Goal: Find specific page/section

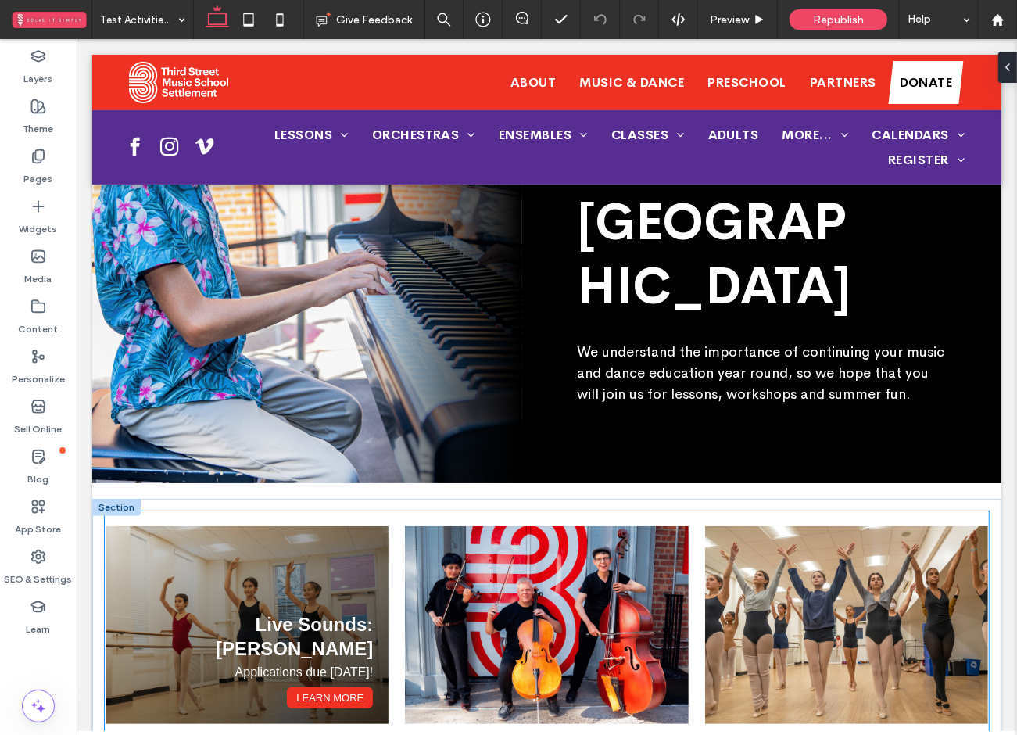
click at [262, 526] on div "Live Sounds: Lauren Lee Applications due March 15! Learn More" at bounding box center [246, 625] width 283 height 199
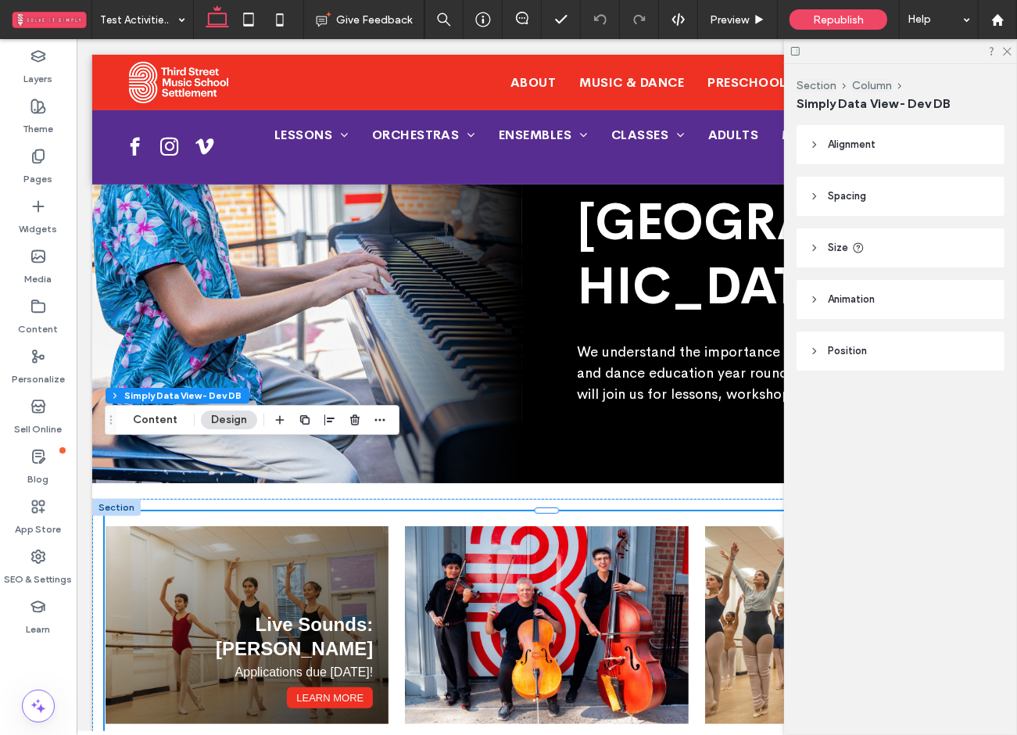
click at [262, 526] on div "Live Sounds: Lauren Lee Applications due March 15! Learn More" at bounding box center [246, 625] width 283 height 199
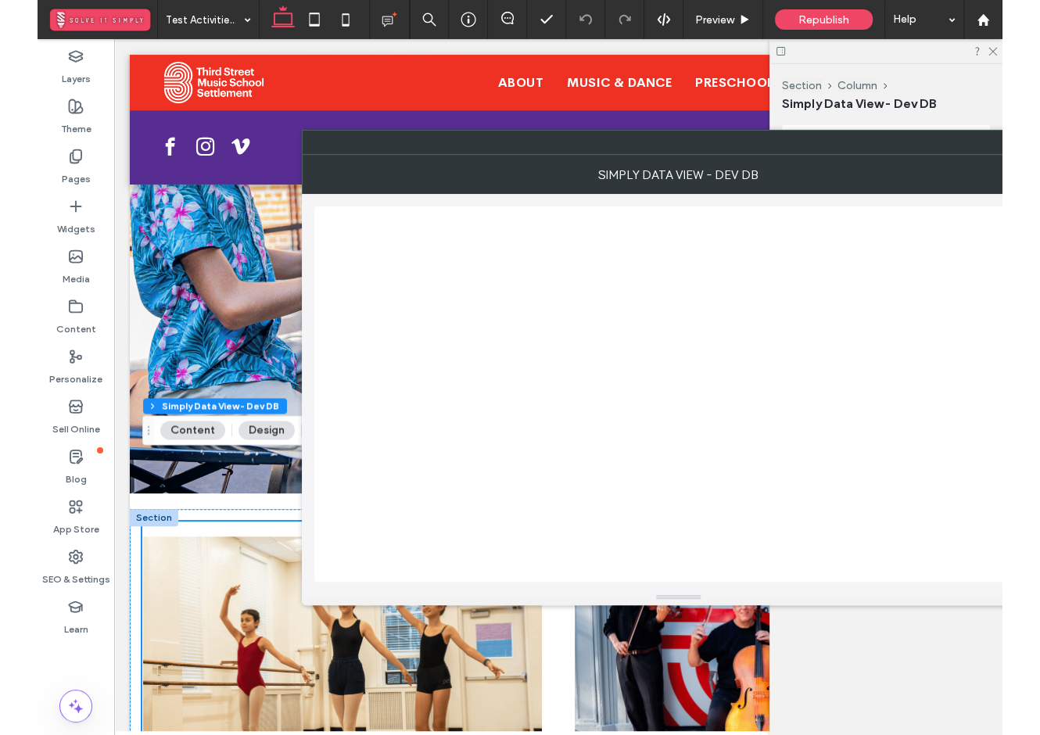
scroll to position [201, 0]
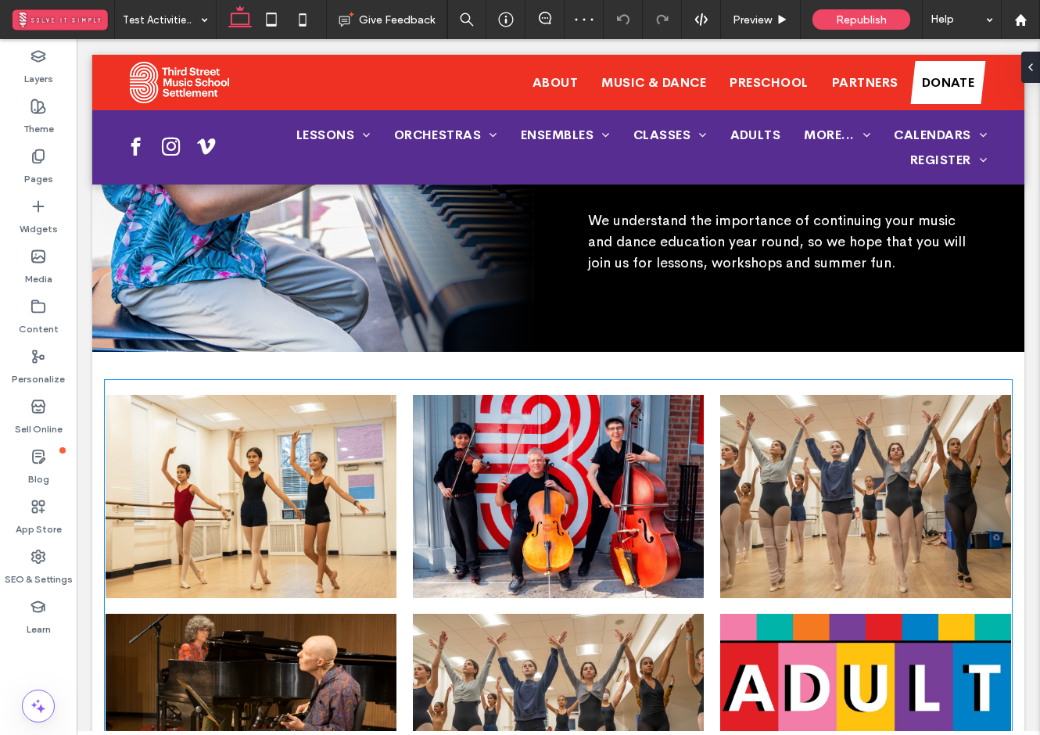
click at [366, 395] on div "Live Sounds: Lauren Lee Applications due March 15! Learn More" at bounding box center [251, 496] width 291 height 203
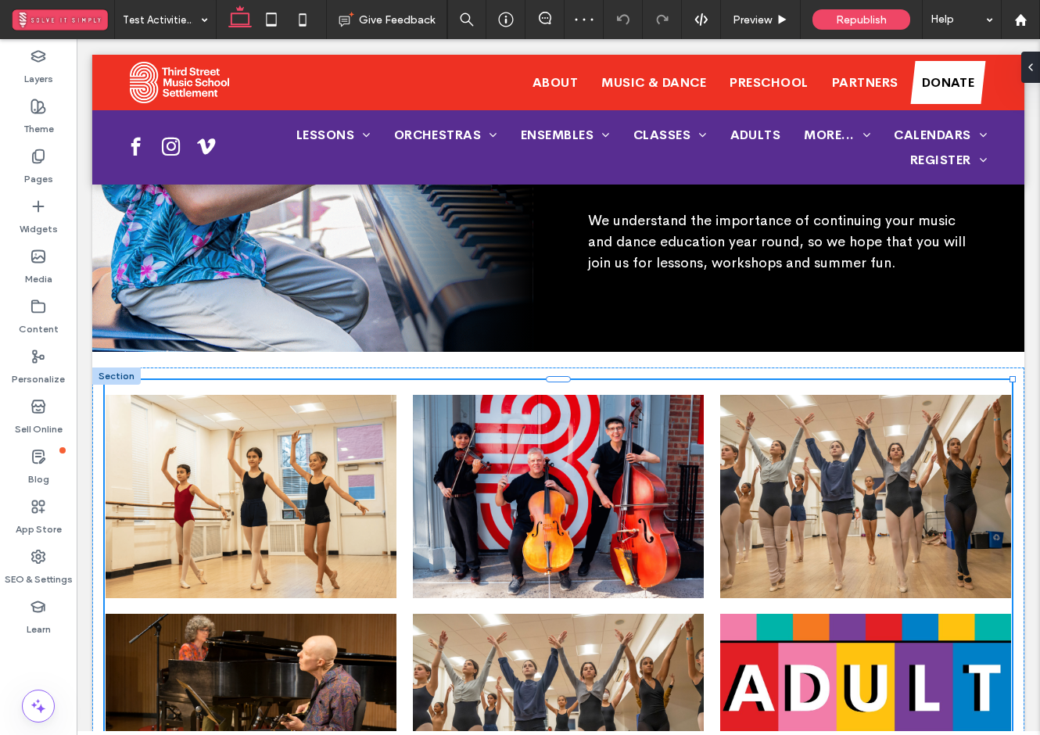
click at [366, 395] on div "Live Sounds: Lauren Lee Applications due March 15! Learn More" at bounding box center [251, 496] width 291 height 203
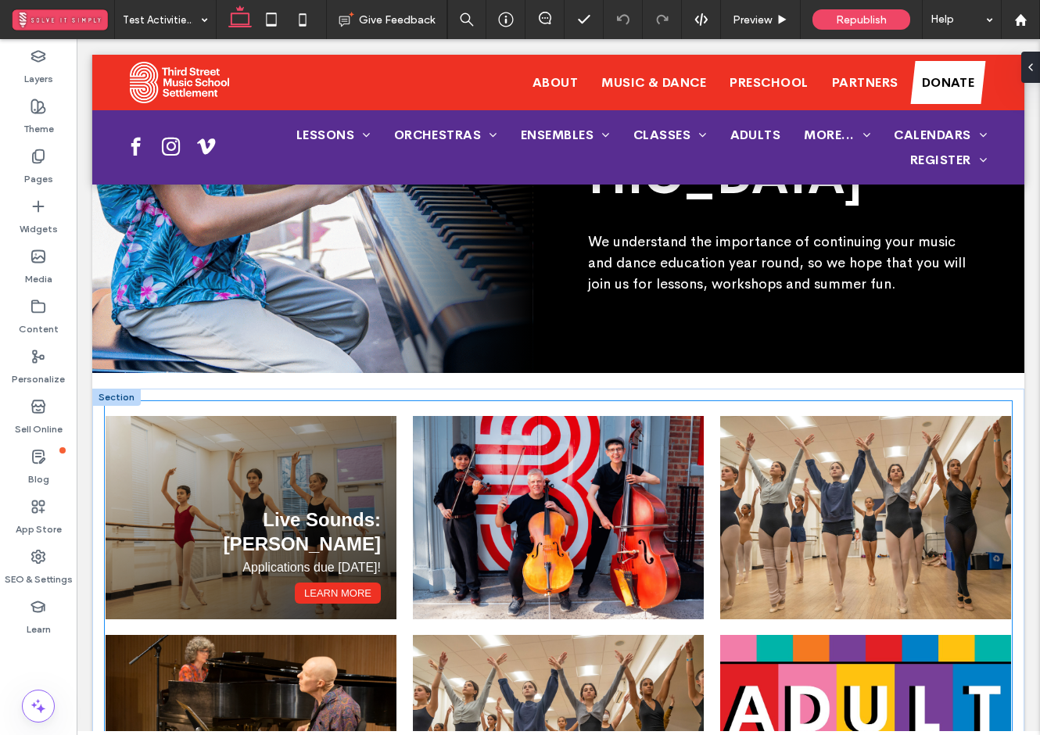
click at [303, 441] on div "Live Sounds: Lauren Lee Applications due March 15! Learn More" at bounding box center [251, 517] width 291 height 203
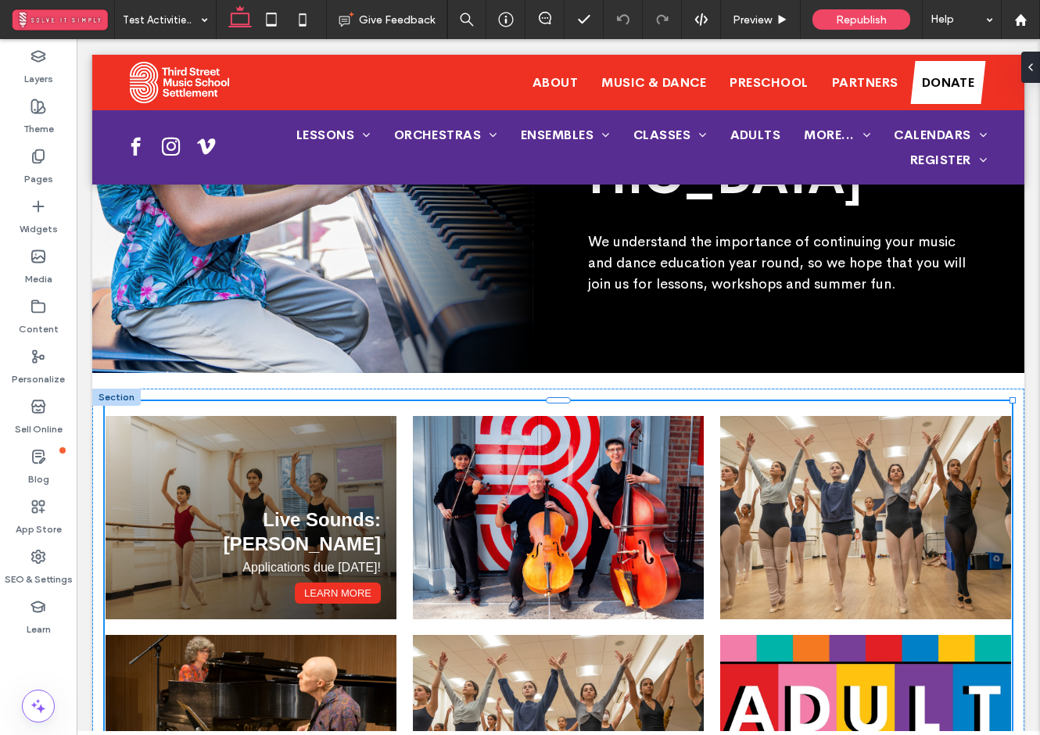
click at [303, 441] on div "Live Sounds: Lauren Lee Applications due March 15! Learn More" at bounding box center [251, 517] width 291 height 203
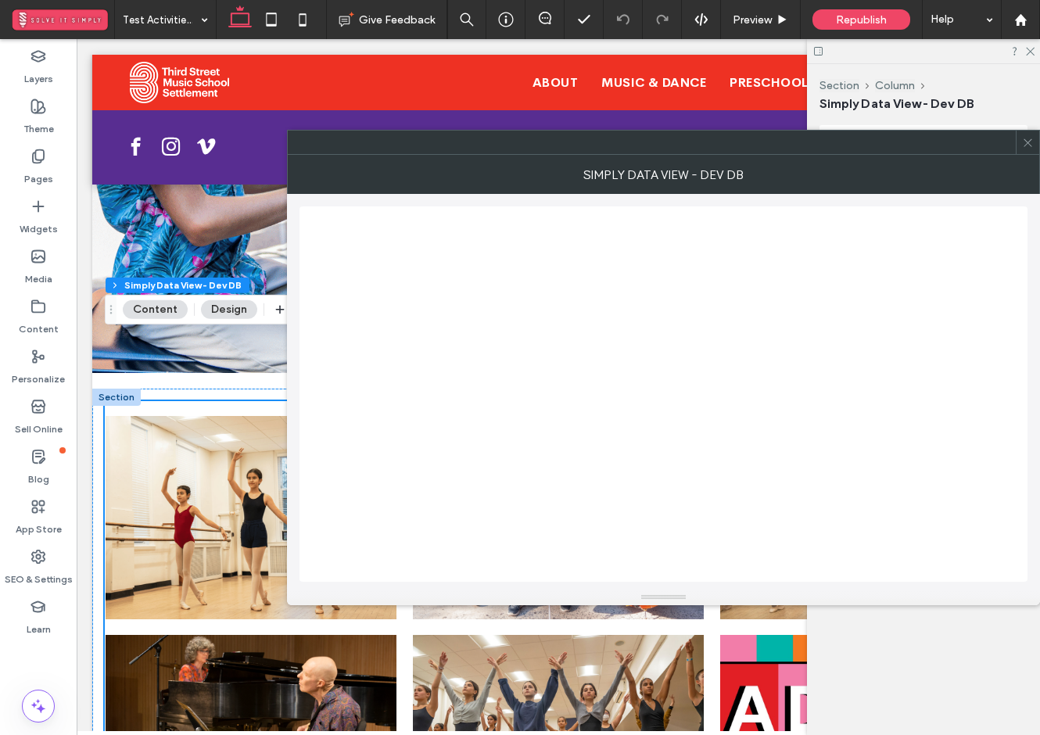
click at [1025, 143] on icon at bounding box center [1028, 143] width 12 height 12
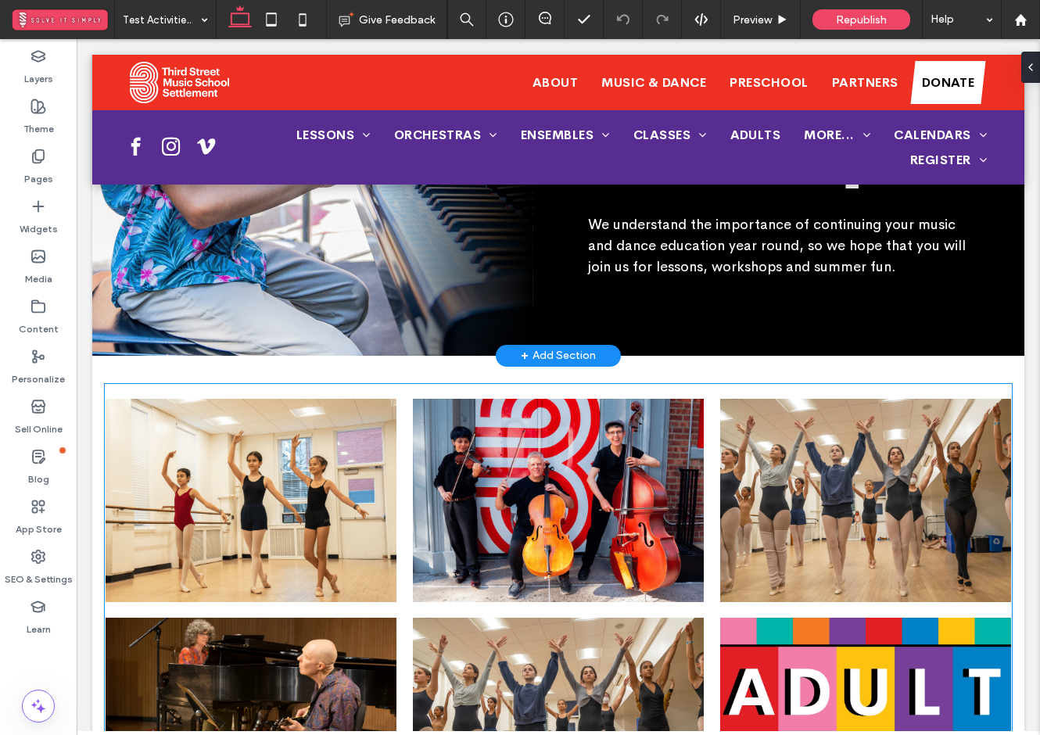
scroll to position [346, 0]
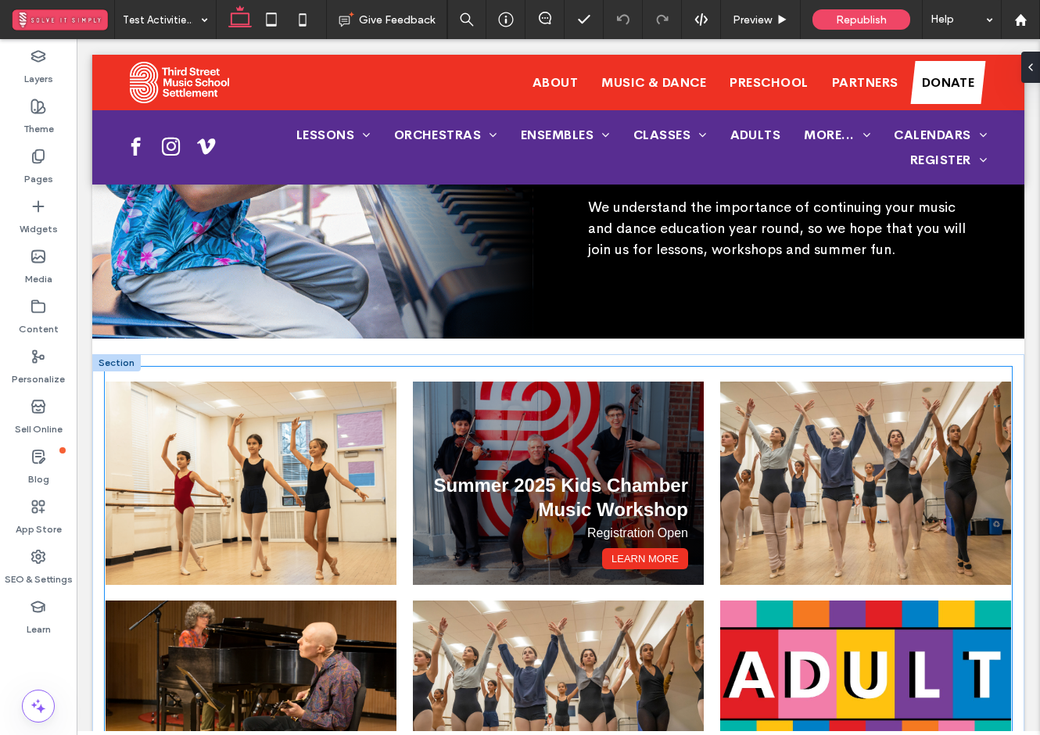
click at [700, 450] on div "Summer 2025 Kids Chamber Music Workshop Registration Open Learn More" at bounding box center [558, 483] width 291 height 203
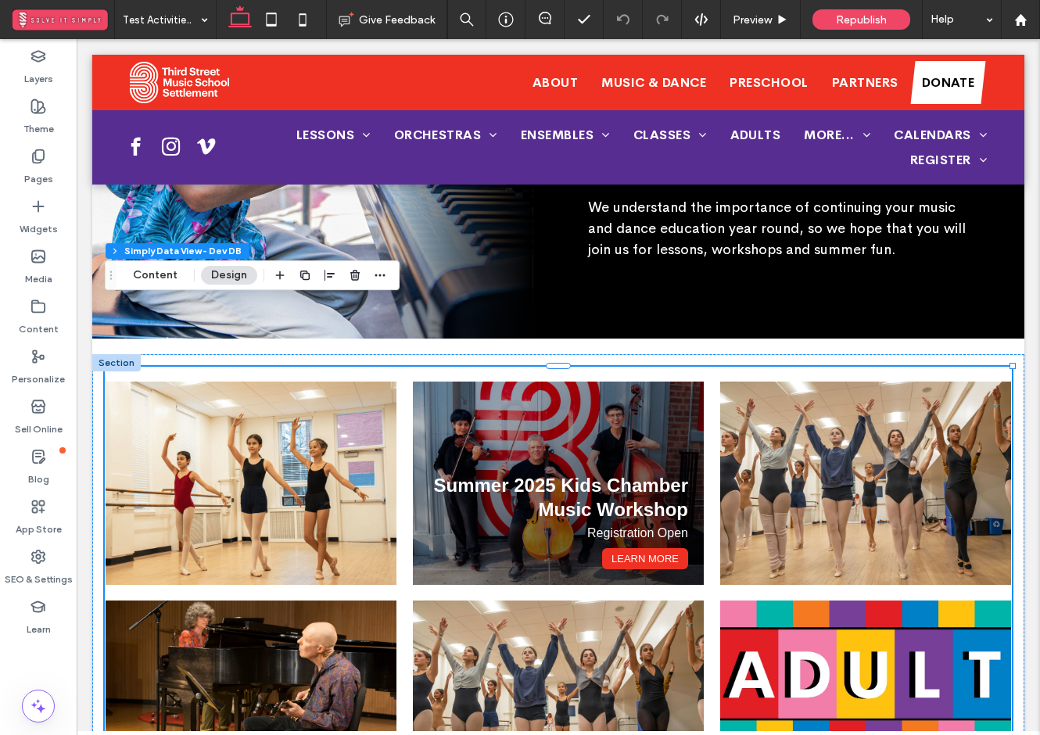
click at [700, 450] on div "Summer 2025 Kids Chamber Music Workshop Registration Open Learn More" at bounding box center [558, 483] width 291 height 203
